Goal: Information Seeking & Learning: Find specific fact

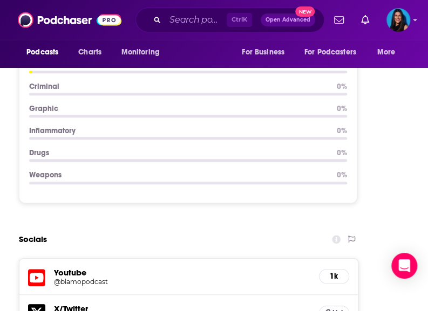
scroll to position [1494, 0]
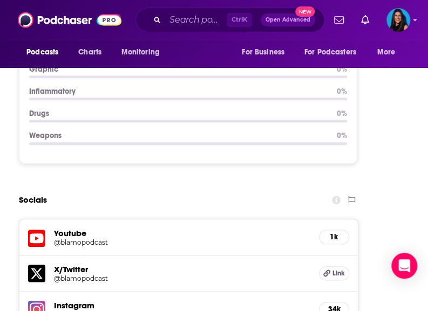
click at [173, 18] on input "Search podcasts, credits, & more..." at bounding box center [195, 19] width 61 height 17
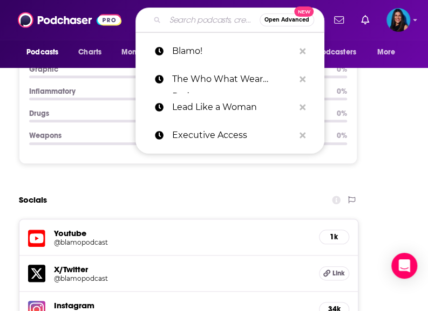
paste input "How Long Gone"
type input "How Long Gone"
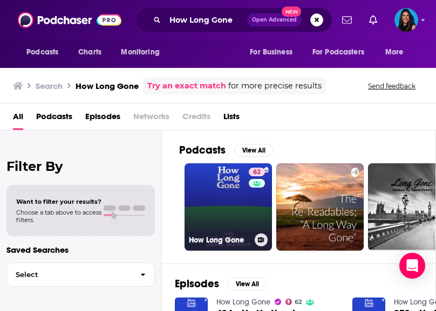
click at [238, 203] on link "62 How Long Gone" at bounding box center [227, 206] width 87 height 87
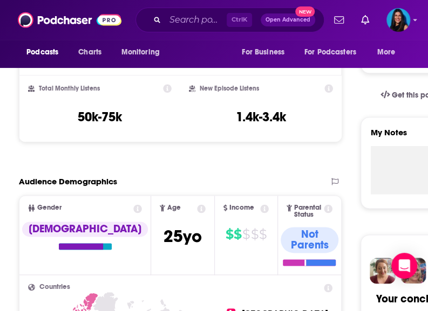
scroll to position [315, 0]
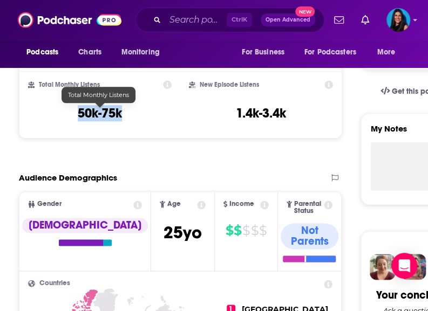
drag, startPoint x: 78, startPoint y: 114, endPoint x: 127, endPoint y: 114, distance: 49.6
click at [127, 114] on div "Total Monthly Listens 50k-75k" at bounding box center [99, 105] width 143 height 50
copy h3 "50k-75k"
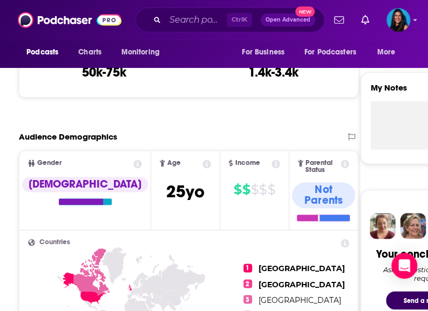
scroll to position [357, 0]
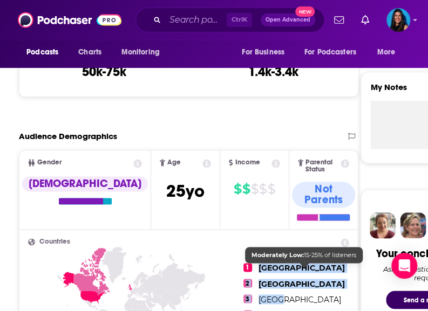
drag, startPoint x: 265, startPoint y: 248, endPoint x: 295, endPoint y: 288, distance: 50.5
click at [295, 288] on ul "1 United States 2 United Kingdom 3 Canada 4 Australia 5 Brazil" at bounding box center [296, 298] width 106 height 121
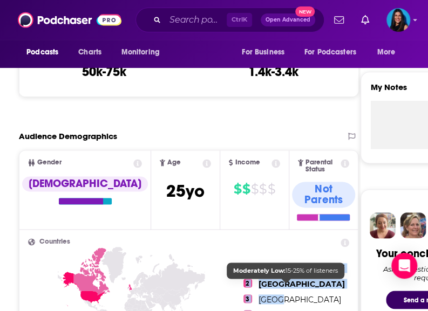
scroll to position [437, 0]
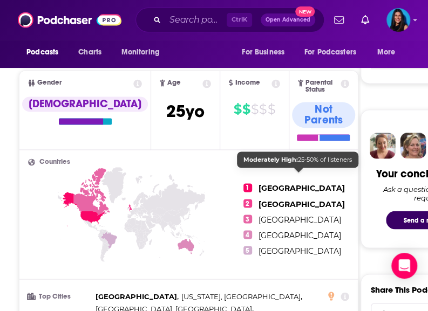
click at [273, 167] on ul "1 United States 2 United Kingdom 3 Canada 4 Australia 5 Brazil" at bounding box center [296, 219] width 106 height 121
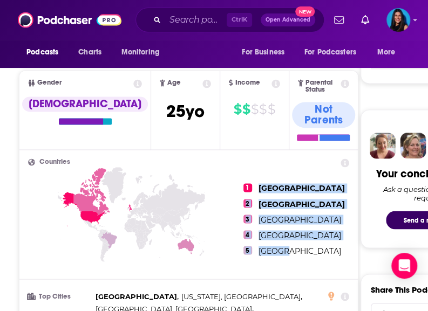
drag, startPoint x: 271, startPoint y: 173, endPoint x: 298, endPoint y: 243, distance: 75.1
click at [298, 243] on ul "1 United States 2 United Kingdom 3 Canada 4 Australia 5 Brazil" at bounding box center [296, 219] width 106 height 121
copy ul "United States 2 United Kingdom 3 Canada 4 Australia 5 Brazil"
click at [274, 184] on ul "1 United States 2 United Kingdom 3 Canada 4 Australia 5 Brazil" at bounding box center [296, 219] width 106 height 121
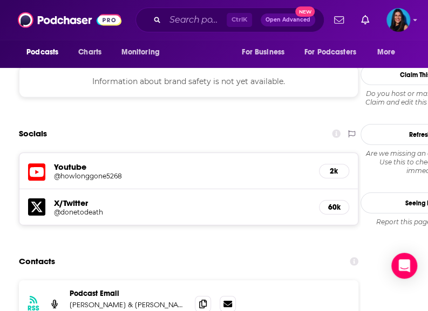
scroll to position [1000, 0]
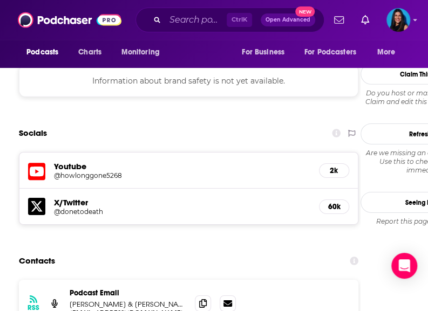
click at [357, 280] on div "RSS Podcast Email Chris Black & Jason Stewart / Talkhouse jasonstewartemailaddr…" at bounding box center [188, 303] width 339 height 47
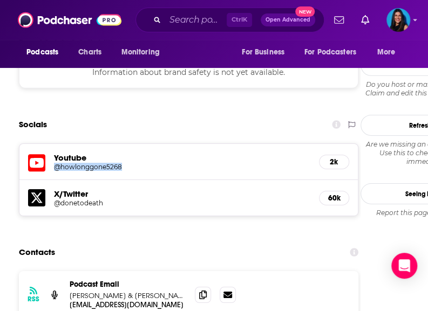
drag, startPoint x: 52, startPoint y: 130, endPoint x: 123, endPoint y: 129, distance: 70.6
click at [123, 144] on div "Youtube @howlonggone5268 2k" at bounding box center [188, 162] width 338 height 36
click at [123, 163] on h5 "@howlonggone5268" at bounding box center [93, 167] width 78 height 8
copy h5 "@howlonggone5268"
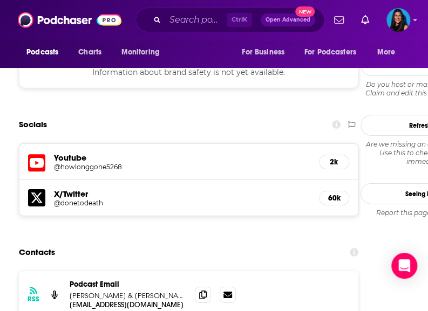
click at [39, 189] on icon at bounding box center [36, 197] width 17 height 17
drag, startPoint x: 50, startPoint y: 166, endPoint x: 107, endPoint y: 166, distance: 56.6
click at [107, 180] on div "X/Twitter @donetodeath 60k" at bounding box center [188, 198] width 338 height 36
copy h5 "@donetodeath"
click at [185, 21] on input "Search podcasts, credits, & more..." at bounding box center [195, 19] width 61 height 17
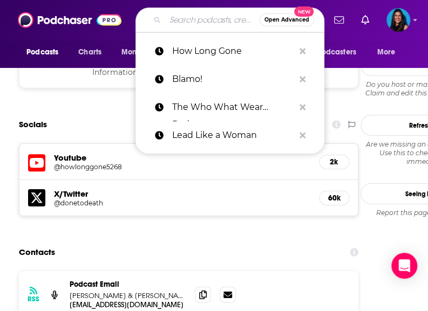
paste input "The People Gallery"
type input "The People Gallery"
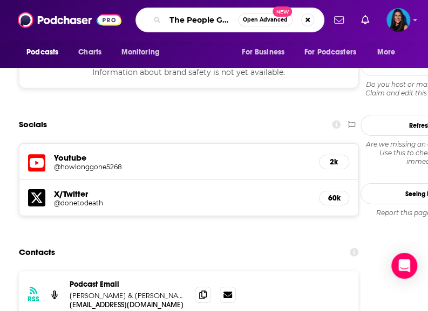
scroll to position [0, 10]
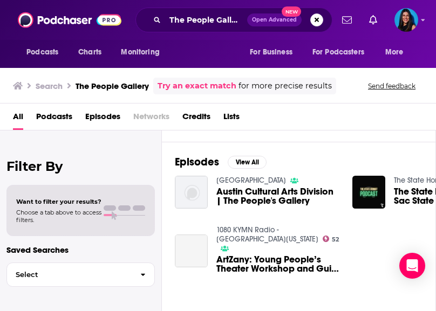
scroll to position [160, 0]
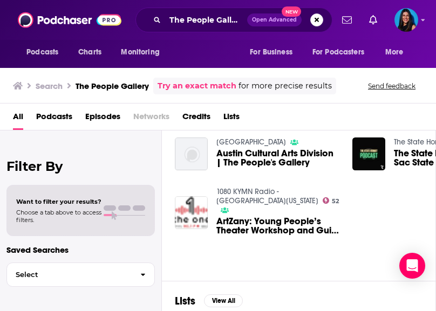
click at [190, 9] on div "The People Gallery Open Advanced New" at bounding box center [233, 20] width 197 height 25
click at [192, 20] on input "The People Gallery" at bounding box center [206, 19] width 82 height 17
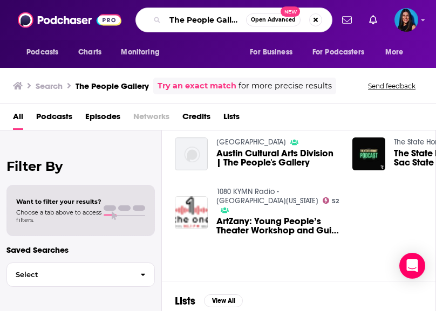
click at [192, 20] on input "The People Gallery" at bounding box center [205, 19] width 81 height 17
paste input "People Gallery Podcast"
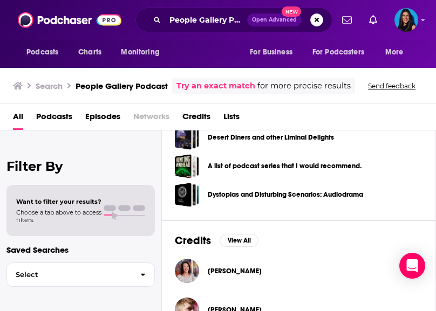
scroll to position [349, 0]
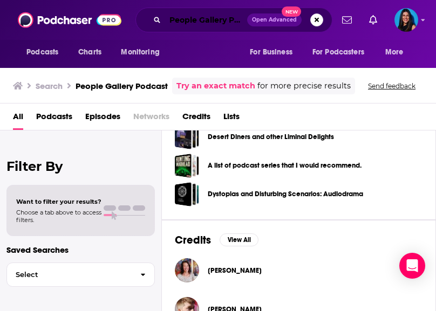
click at [165, 25] on input "People Gallery Podcast" at bounding box center [206, 19] width 82 height 17
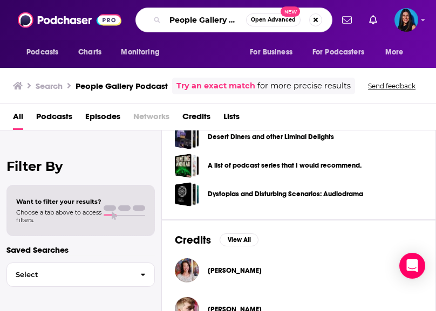
click at [177, 25] on input "People Gallery Podcast" at bounding box center [205, 19] width 81 height 17
paste input "[PERSON_NAME] Likes"
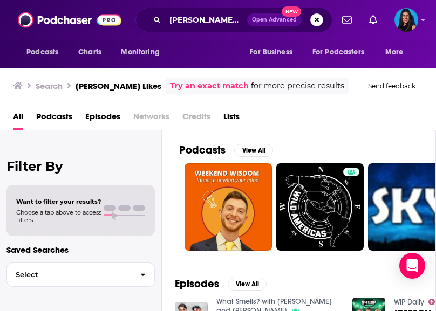
click at [311, 88] on div "Search Isaac Likes Try an exact match for more precise results Send feedback" at bounding box center [215, 86] width 405 height 17
click at [183, 22] on input "[PERSON_NAME] Likes" at bounding box center [206, 19] width 82 height 17
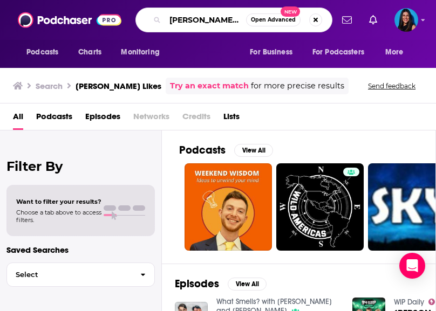
click at [183, 22] on input "[PERSON_NAME] Likes" at bounding box center [205, 19] width 81 height 17
paste input "[PERSON_NAME]"
type input "[PERSON_NAME]"
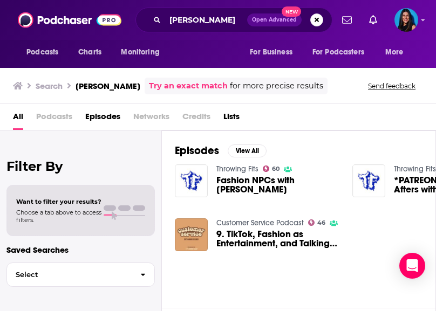
click at [235, 182] on span "Fashion NPCs with [PERSON_NAME]" at bounding box center [277, 185] width 123 height 18
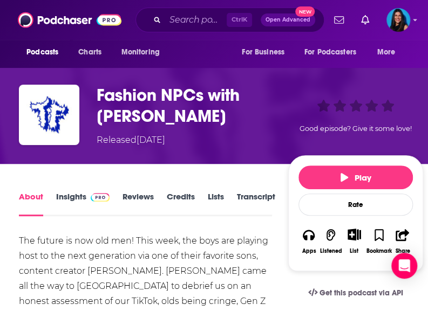
scroll to position [41, 0]
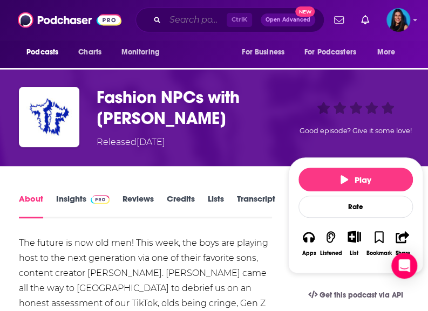
click at [192, 18] on input "Search podcasts, credits, & more..." at bounding box center [195, 19] width 61 height 17
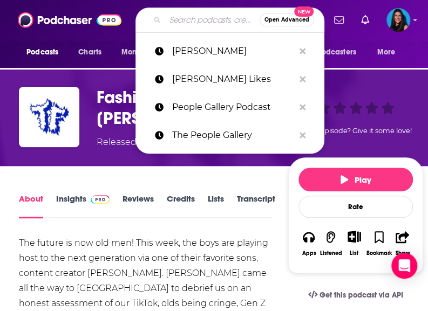
paste input "Neverworns by [PERSON_NAME]"
type input "Neverworns by [PERSON_NAME]"
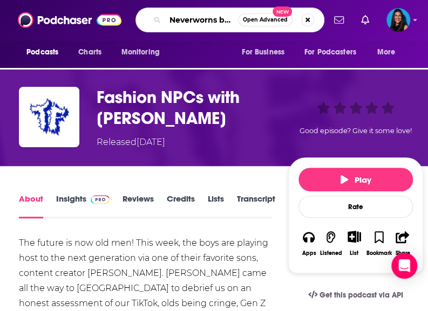
scroll to position [0, 65]
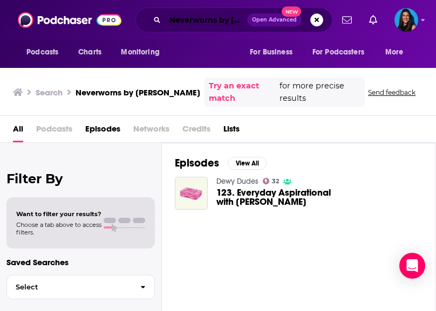
click at [184, 21] on input "Neverworns by [PERSON_NAME]" at bounding box center [206, 19] width 82 height 17
